Goal: Transaction & Acquisition: Purchase product/service

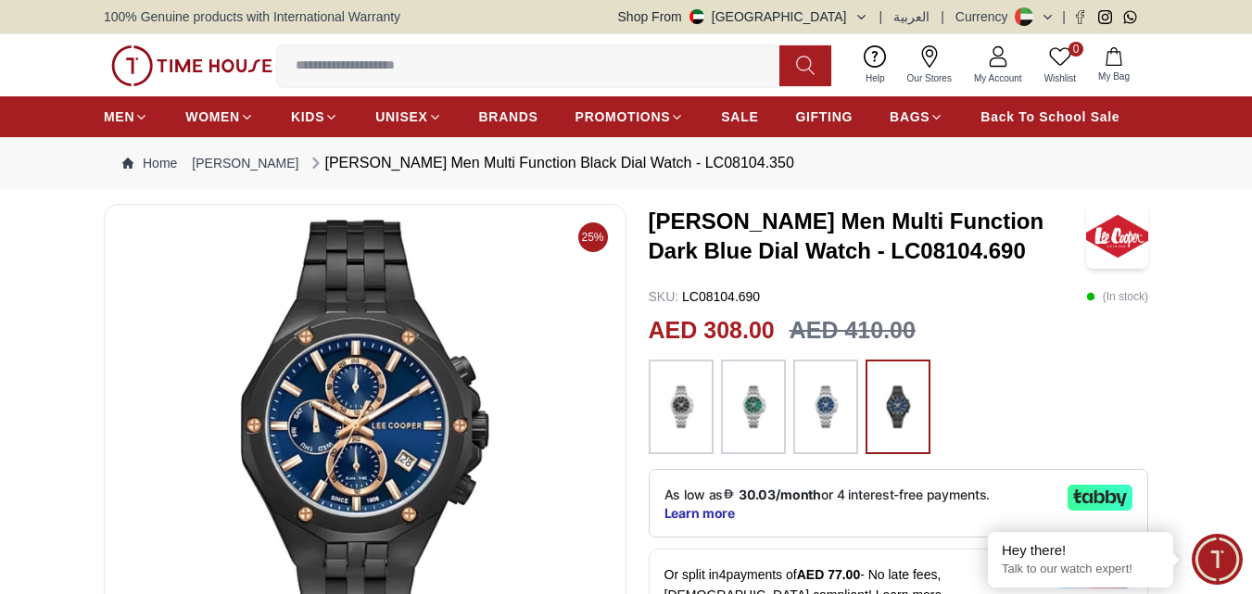
click at [730, 233] on h3 "LEE COOPER Men Multi Function Dark Blue Dial Watch - LC08104.690" at bounding box center [868, 236] width 438 height 59
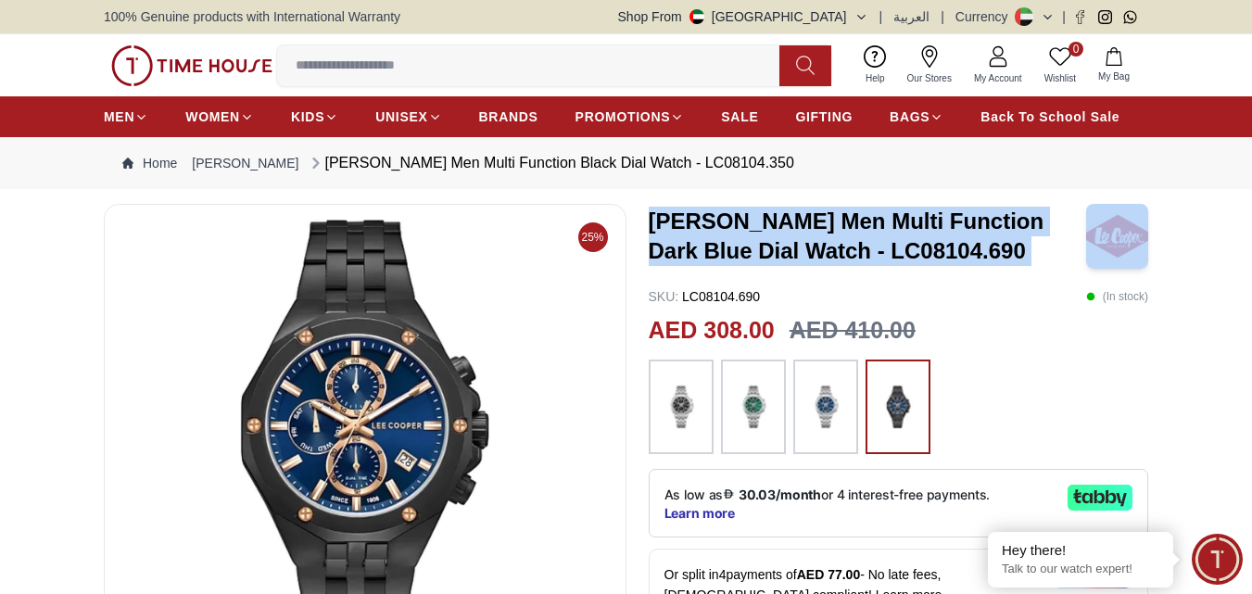
click at [730, 233] on h3 "LEE COOPER Men Multi Function Dark Blue Dial Watch - LC08104.690" at bounding box center [868, 236] width 438 height 59
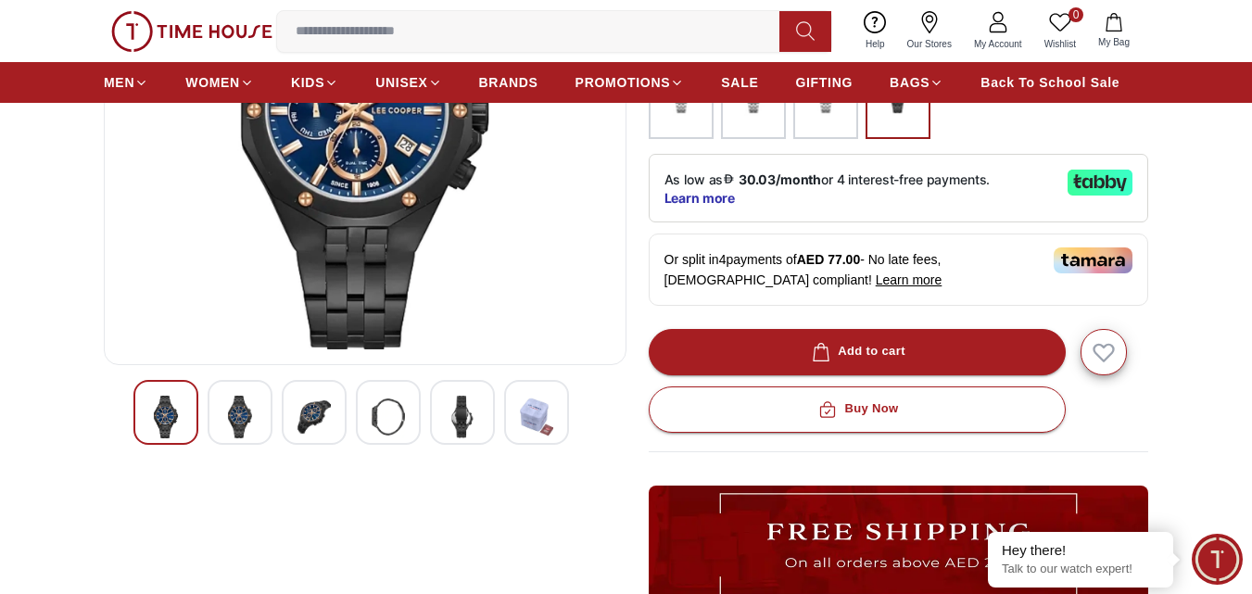
scroll to position [371, 0]
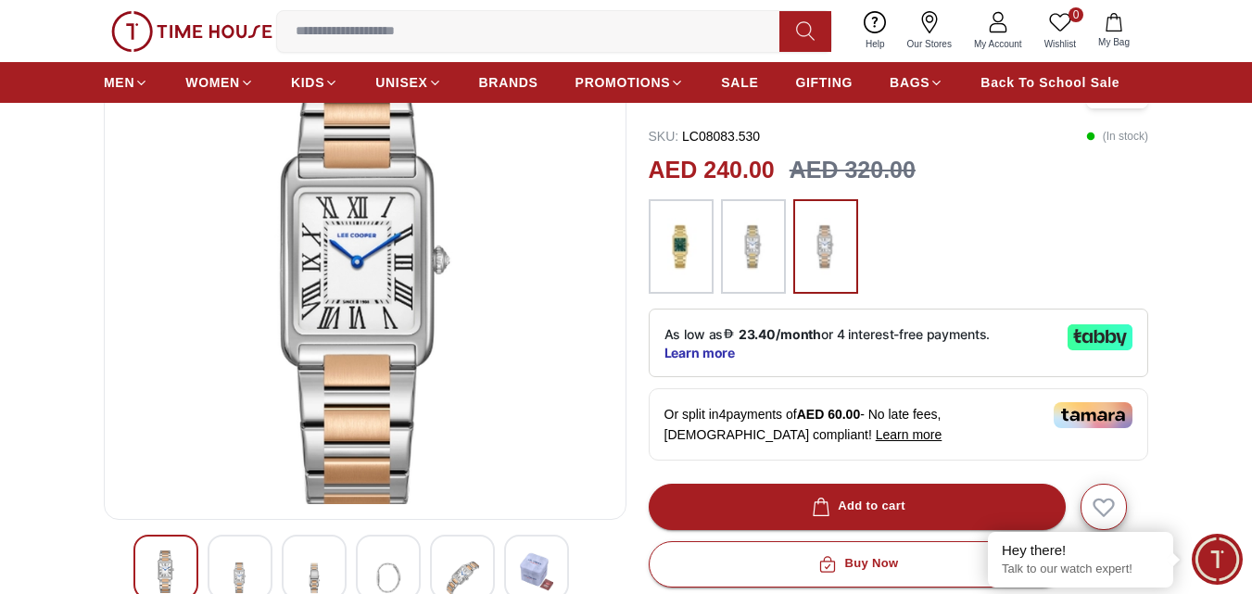
scroll to position [371, 0]
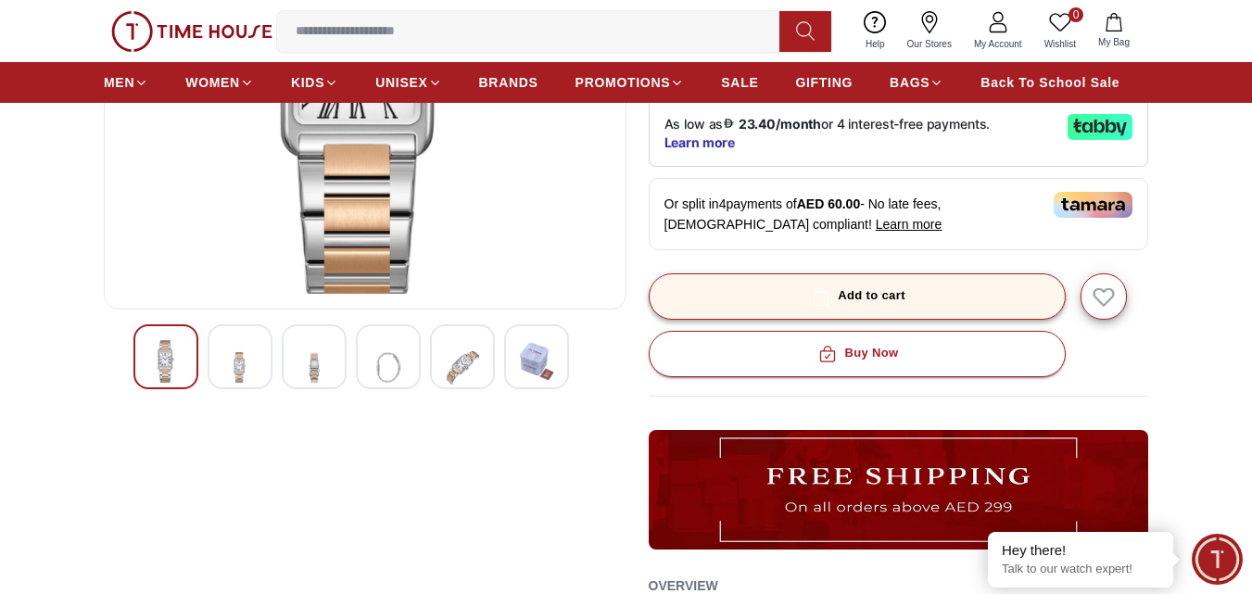
click at [892, 285] on div "Add to cart" at bounding box center [856, 295] width 97 height 21
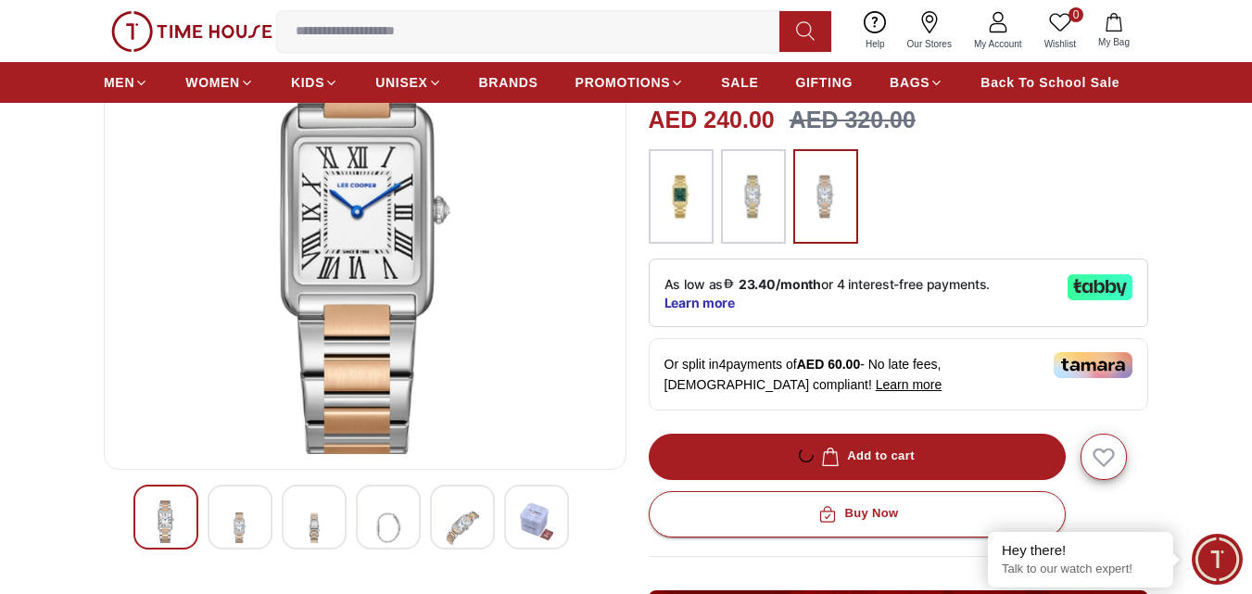
scroll to position [0, 0]
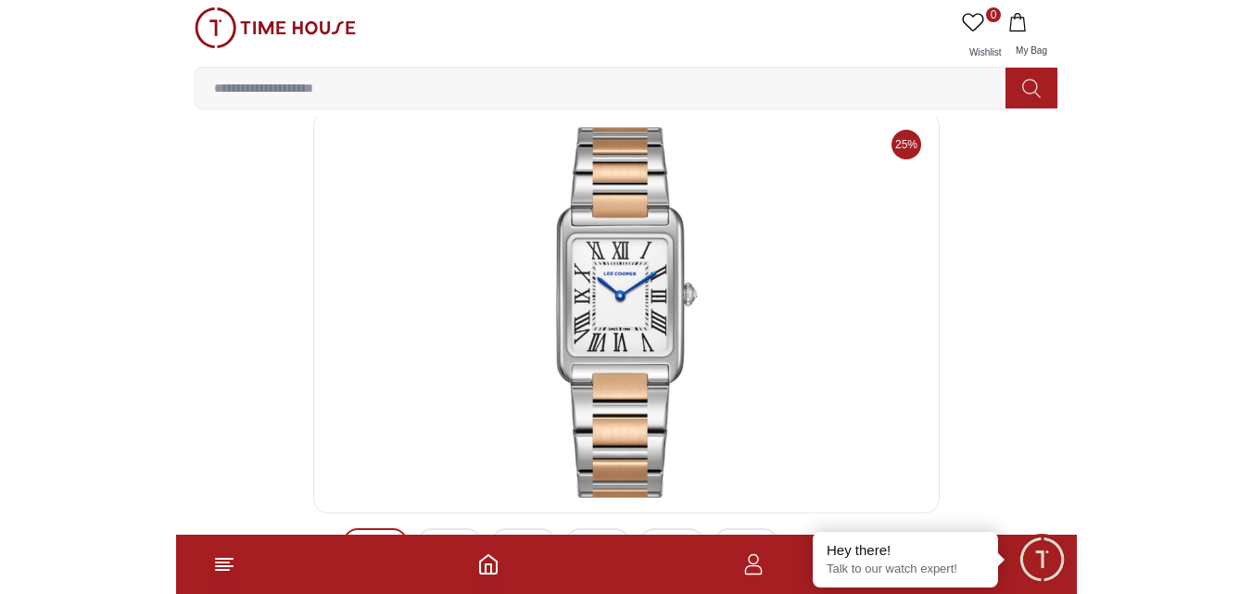
scroll to position [93, 0]
